Goal: Understand process/instructions

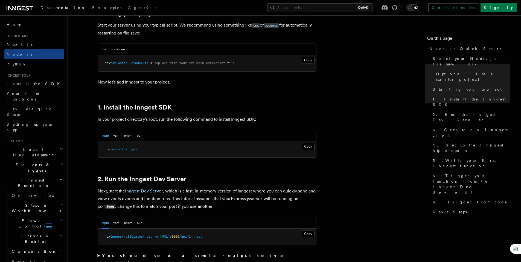
scroll to position [301, 0]
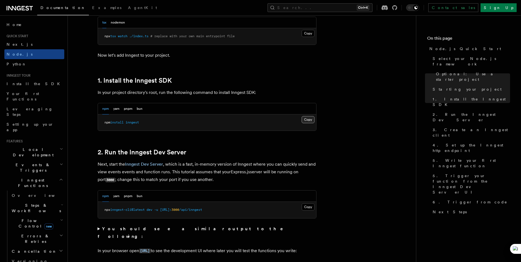
click at [310, 119] on button "Copy Copied" at bounding box center [308, 119] width 13 height 7
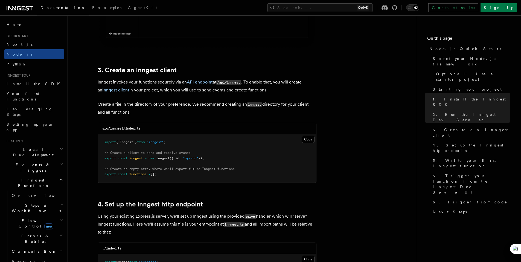
scroll to position [656, 0]
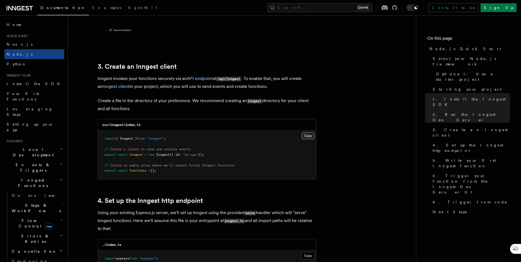
click at [304, 137] on button "Copy Copied" at bounding box center [308, 135] width 13 height 7
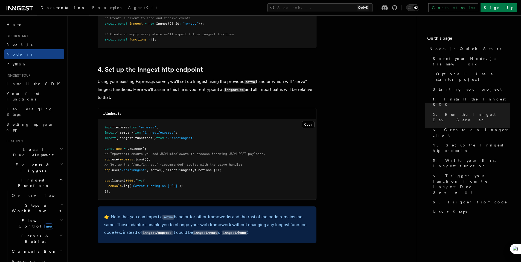
scroll to position [820, 0]
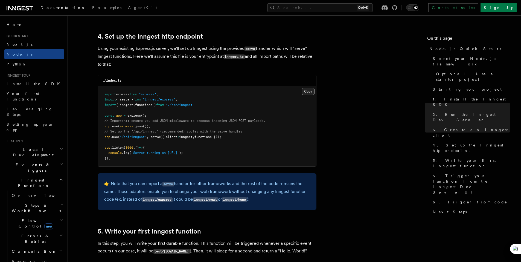
click at [306, 90] on button "Copy Copied" at bounding box center [308, 91] width 13 height 7
drag, startPoint x: 104, startPoint y: 136, endPoint x: 233, endPoint y: 137, distance: 129.1
click at [233, 137] on pre "import express from "express" ; import { serve } from "inngest/express" ; impor…" at bounding box center [207, 126] width 218 height 80
copy span "app .use ( "/api/inngest" , serve ({ client : inngest , functions }));"
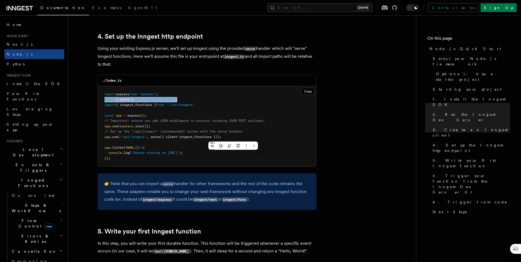
drag, startPoint x: 104, startPoint y: 100, endPoint x: 184, endPoint y: 98, distance: 79.1
click at [184, 98] on pre "import express from "express" ; import { serve } from "inngest/express" ; impor…" at bounding box center [207, 126] width 218 height 80
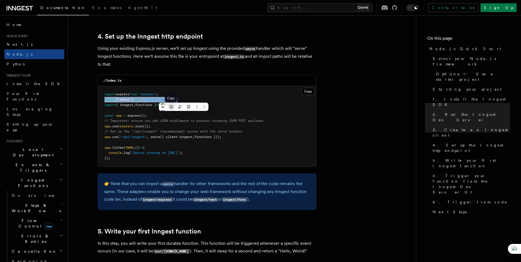
click at [171, 107] on icon at bounding box center [170, 106] width 3 height 3
